Goal: Ask a question

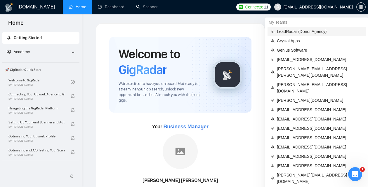
click at [296, 31] on span "LeadRadar (Donor Agency)" at bounding box center [319, 31] width 85 height 6
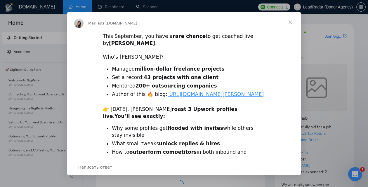
click at [290, 23] on span "Закрыть" at bounding box center [290, 22] width 21 height 21
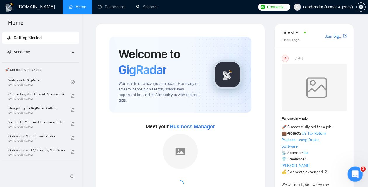
click at [353, 173] on icon "Открыть службу сообщений Intercom" at bounding box center [355, 174] width 10 height 10
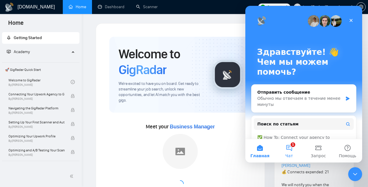
click at [289, 147] on button "1 Чат" at bounding box center [289, 150] width 29 height 23
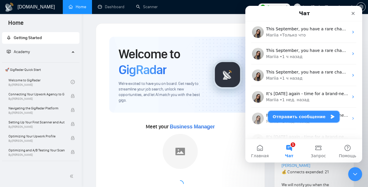
click at [289, 119] on button "Отправить сообщение" at bounding box center [304, 117] width 72 height 12
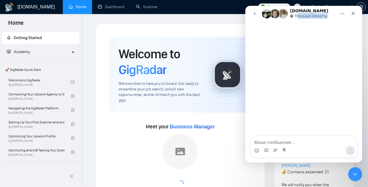
drag, startPoint x: 327, startPoint y: 16, endPoint x: 294, endPoint y: 17, distance: 33.3
click at [294, 17] on div "[DOMAIN_NAME] Меньше минуты" at bounding box center [299, 14] width 74 height 10
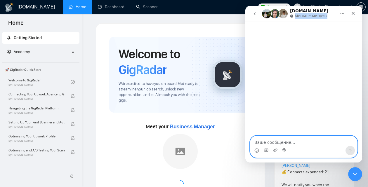
click at [269, 146] on textarea "Ваше сообщение..." at bounding box center [303, 141] width 107 height 10
type textarea "How to add BM?"
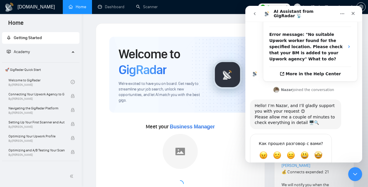
scroll to position [143, 0]
